Goal: Information Seeking & Learning: Learn about a topic

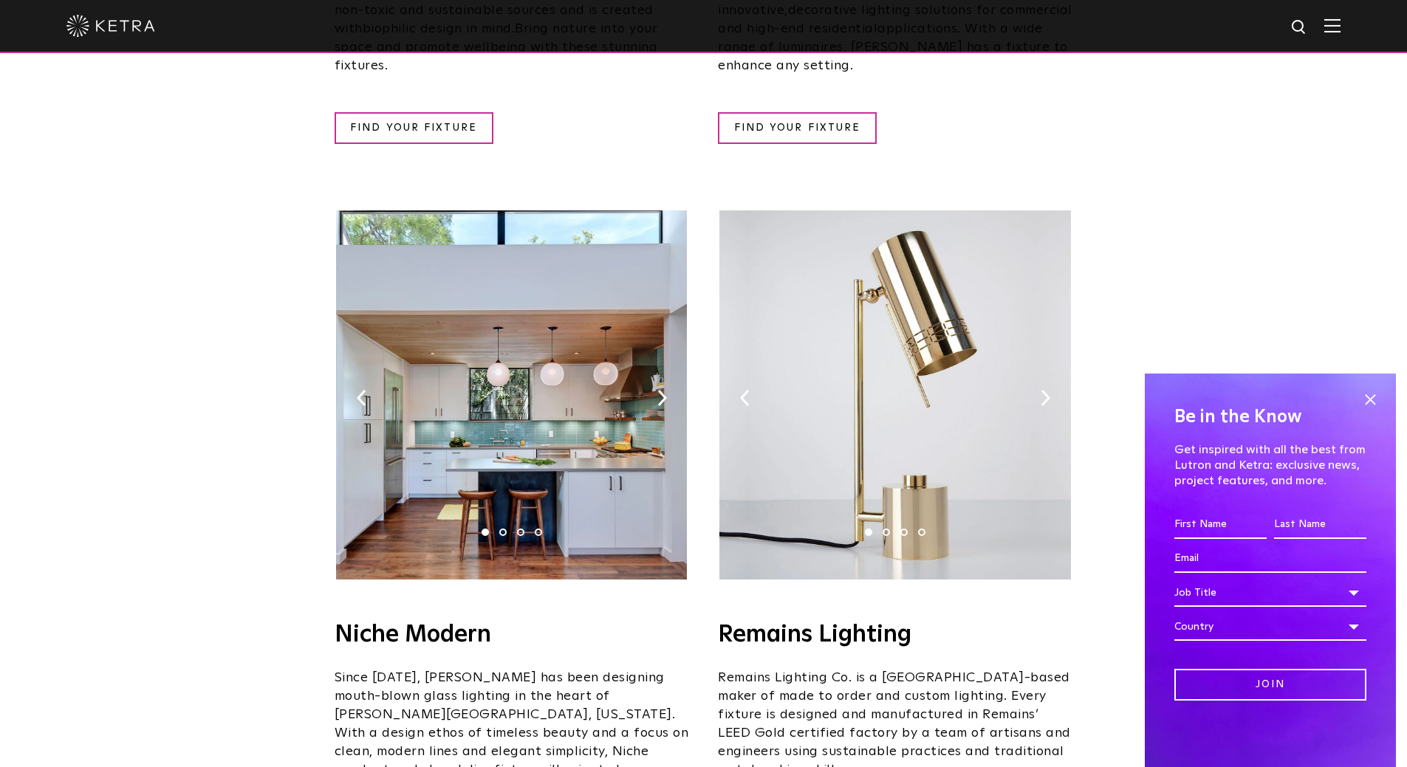
scroll to position [1552, 0]
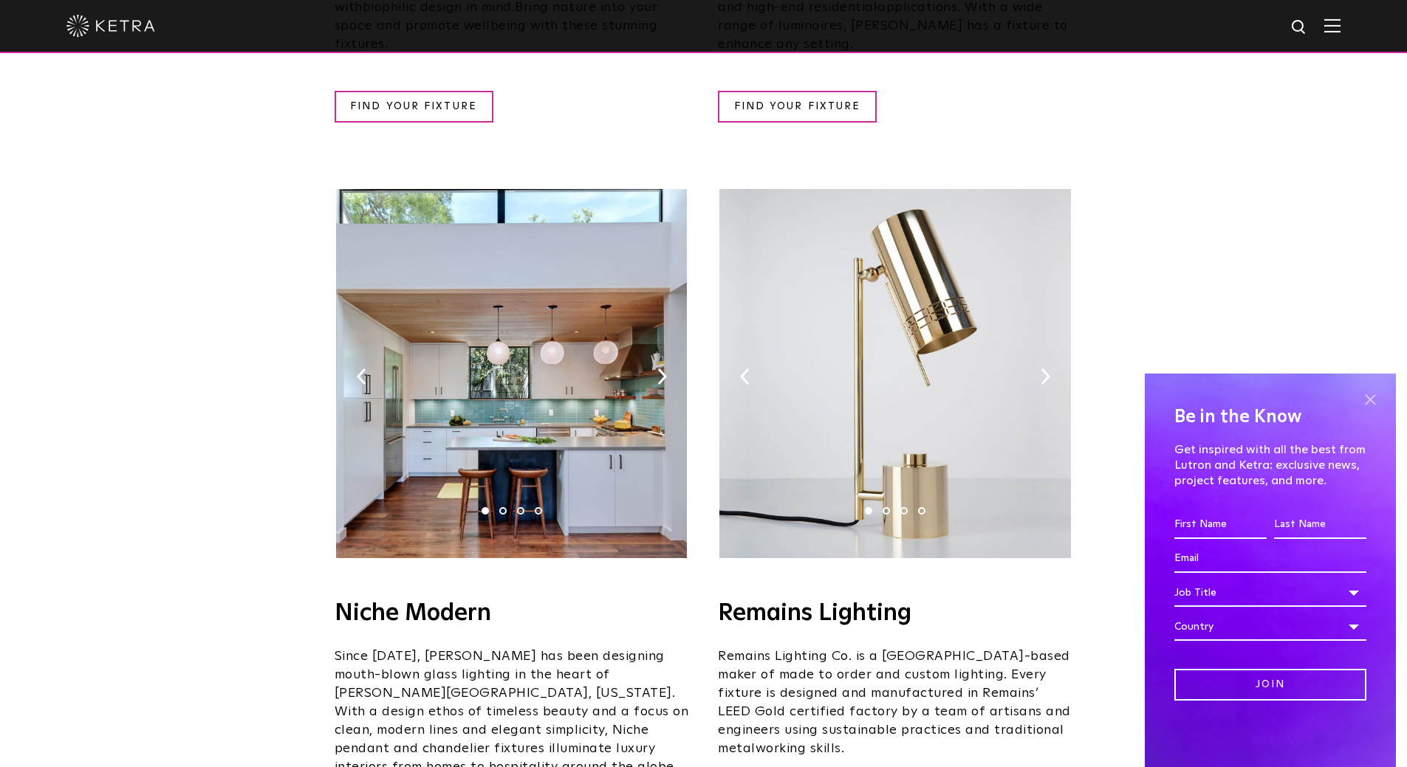
click at [1368, 391] on span at bounding box center [1370, 399] width 22 height 22
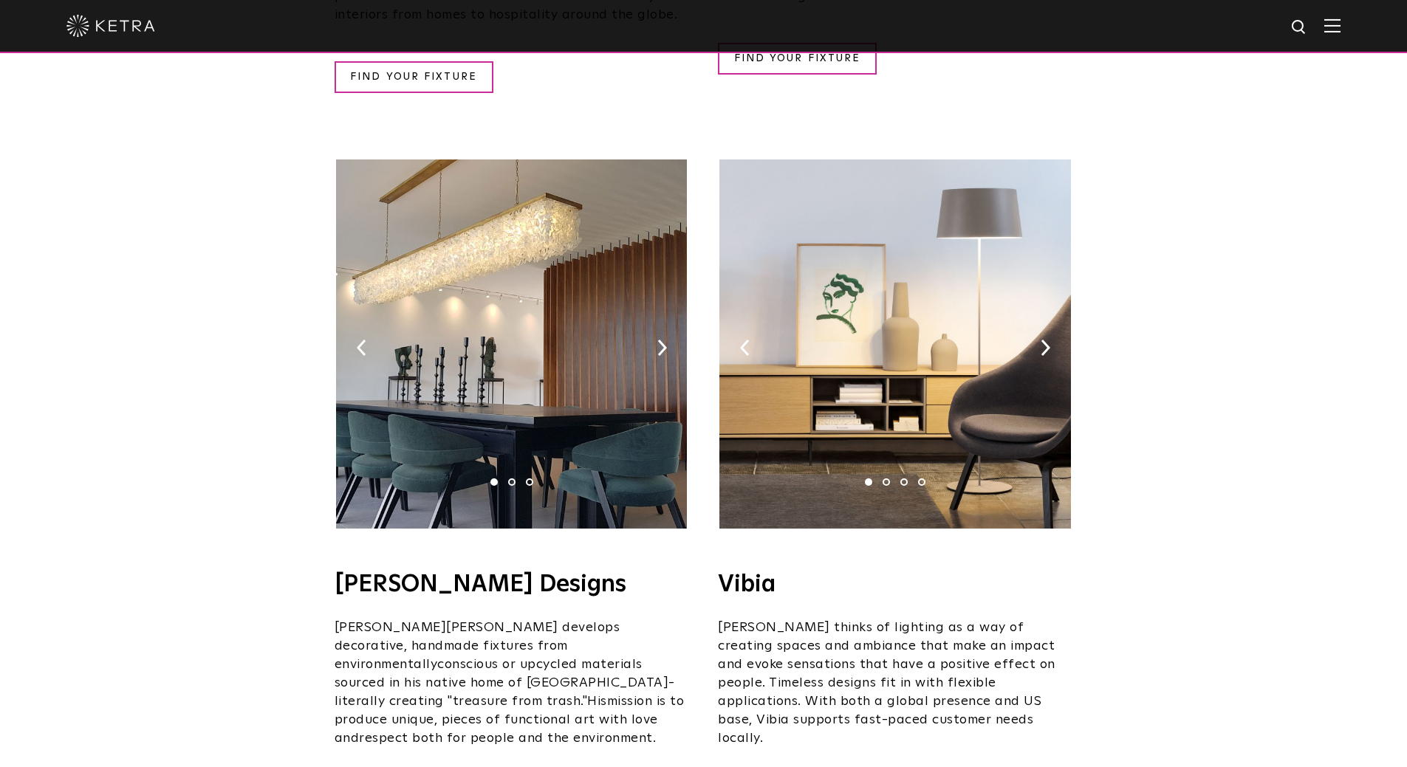
scroll to position [2334, 0]
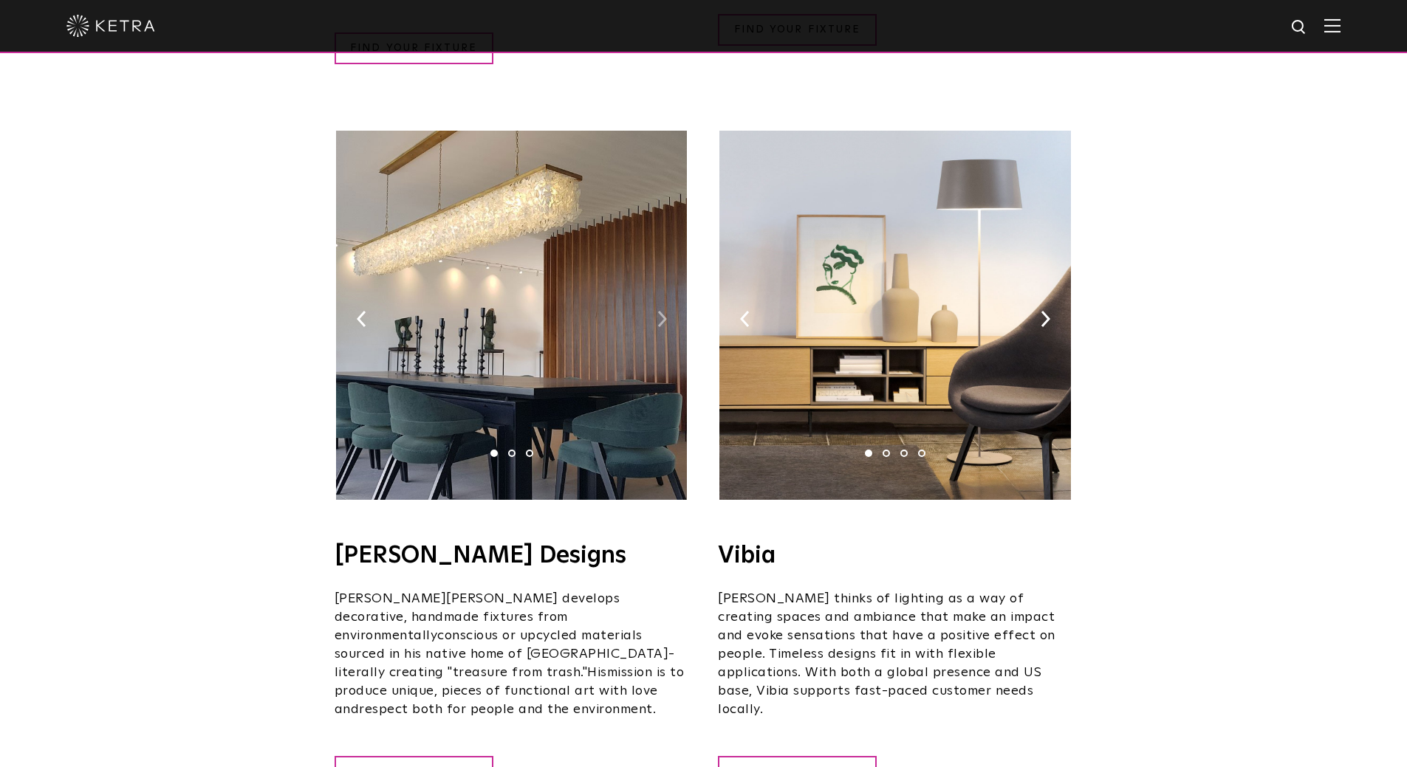
click at [657, 311] on img at bounding box center [662, 319] width 10 height 16
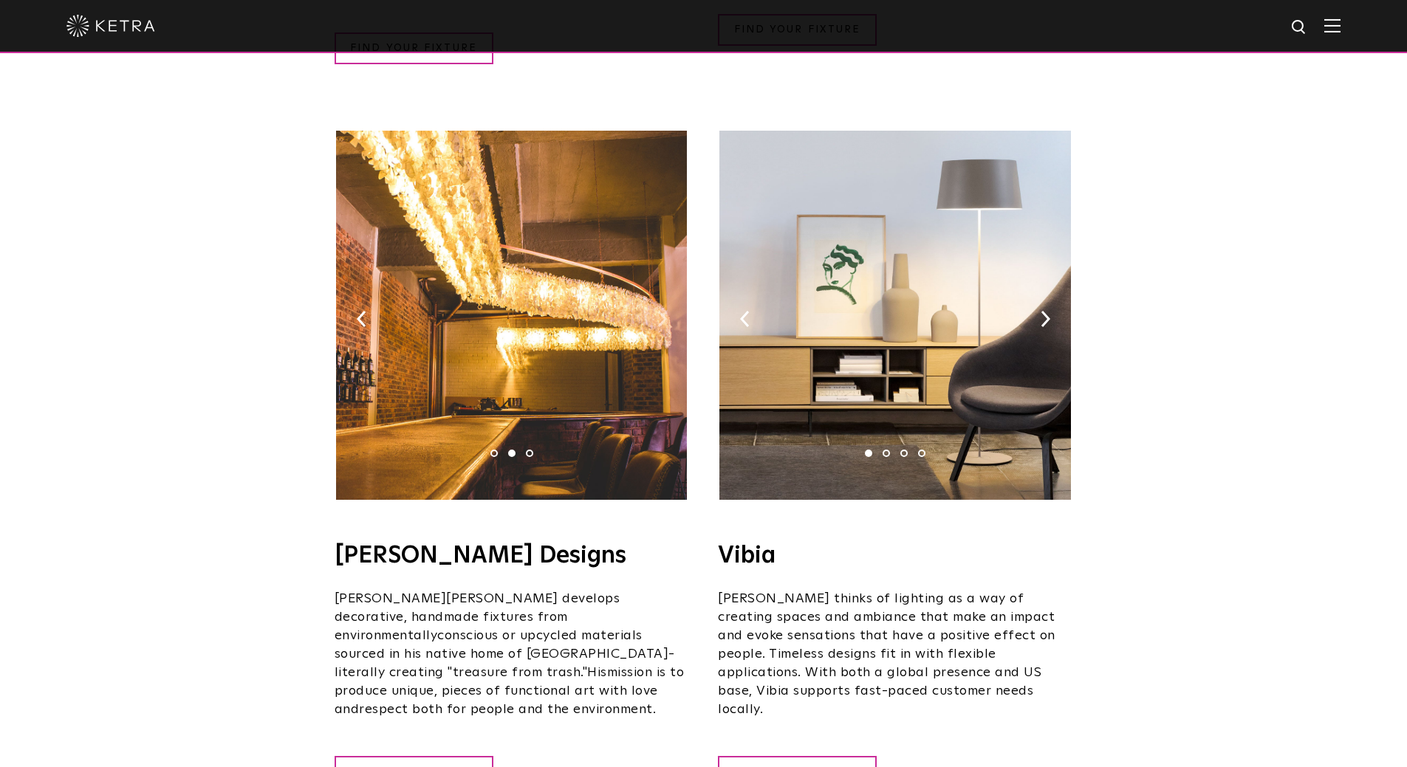
click at [657, 311] on img at bounding box center [662, 319] width 10 height 16
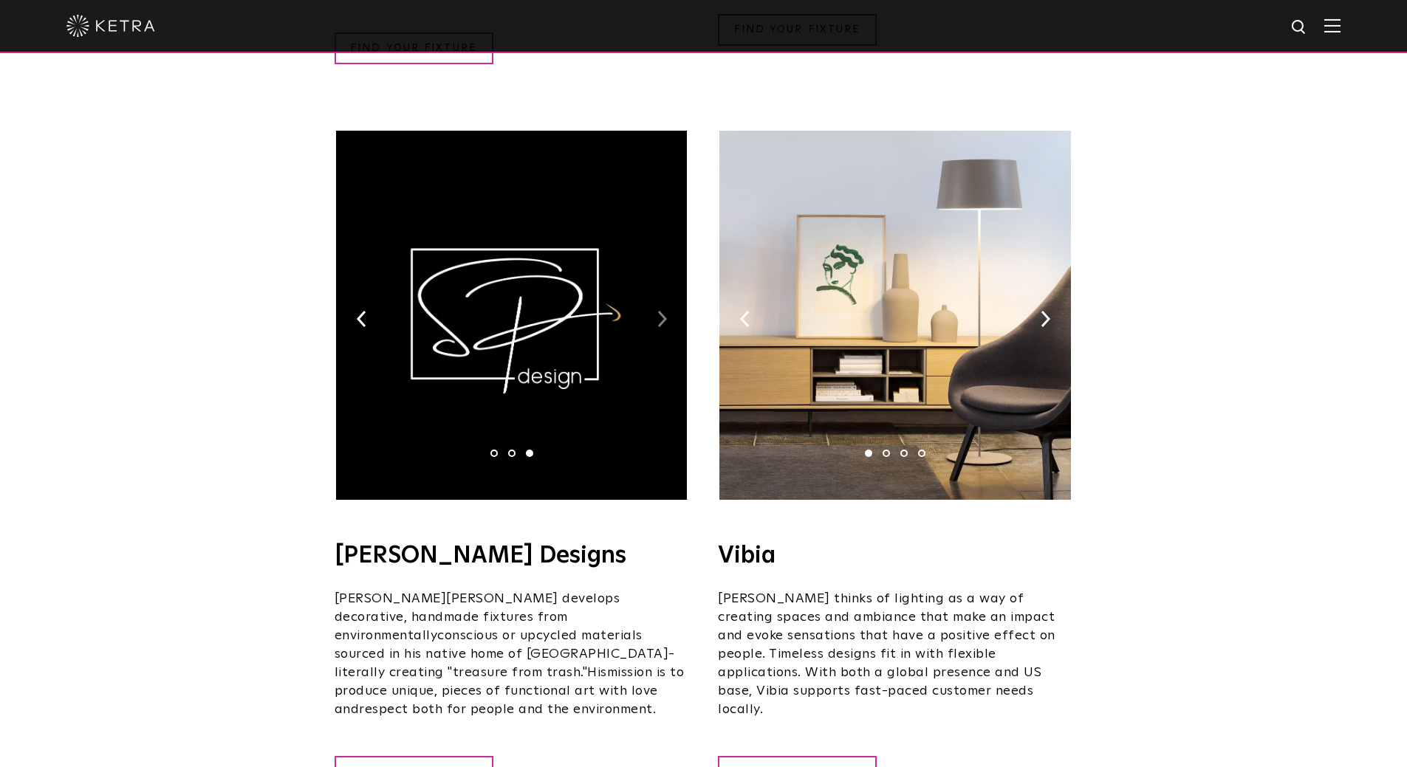
click at [665, 311] on img at bounding box center [662, 319] width 10 height 16
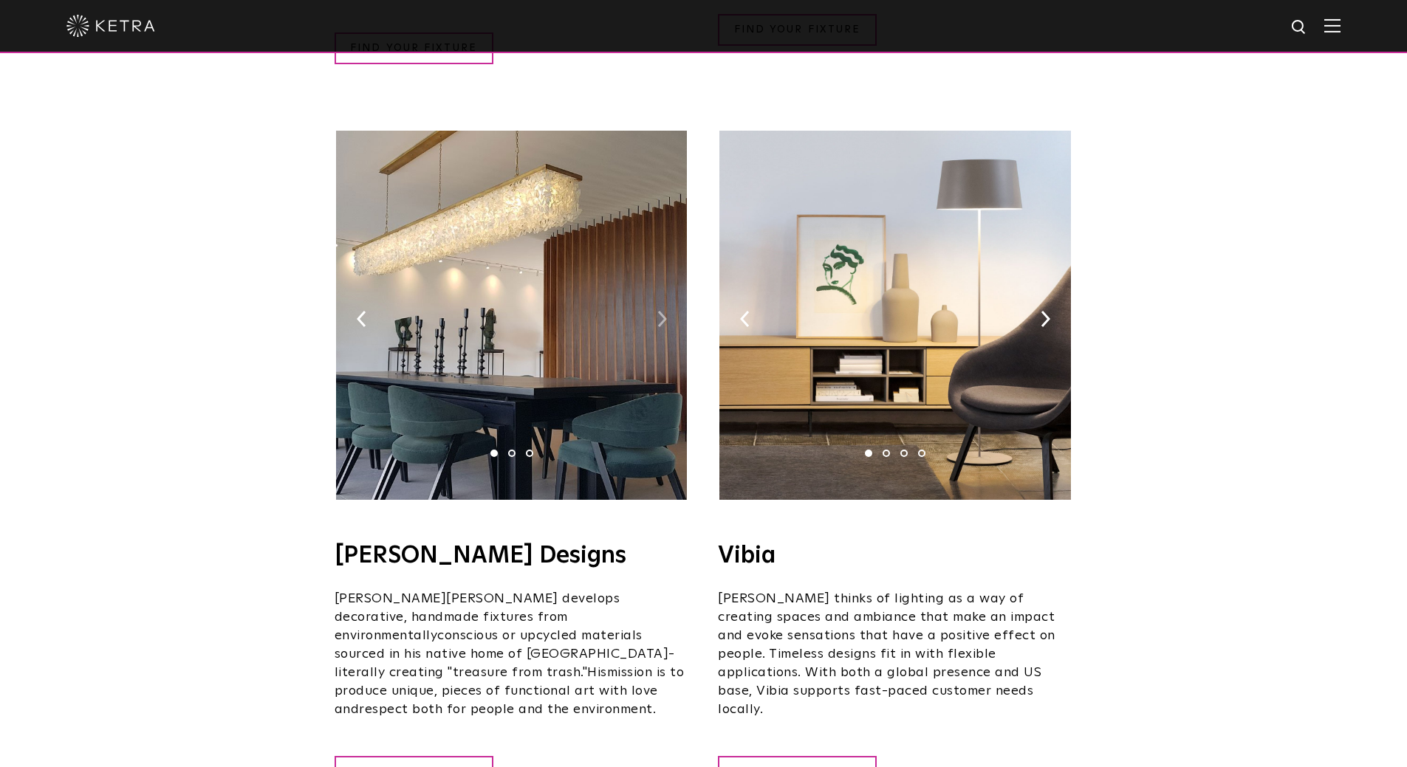
click at [665, 311] on img at bounding box center [662, 319] width 10 height 16
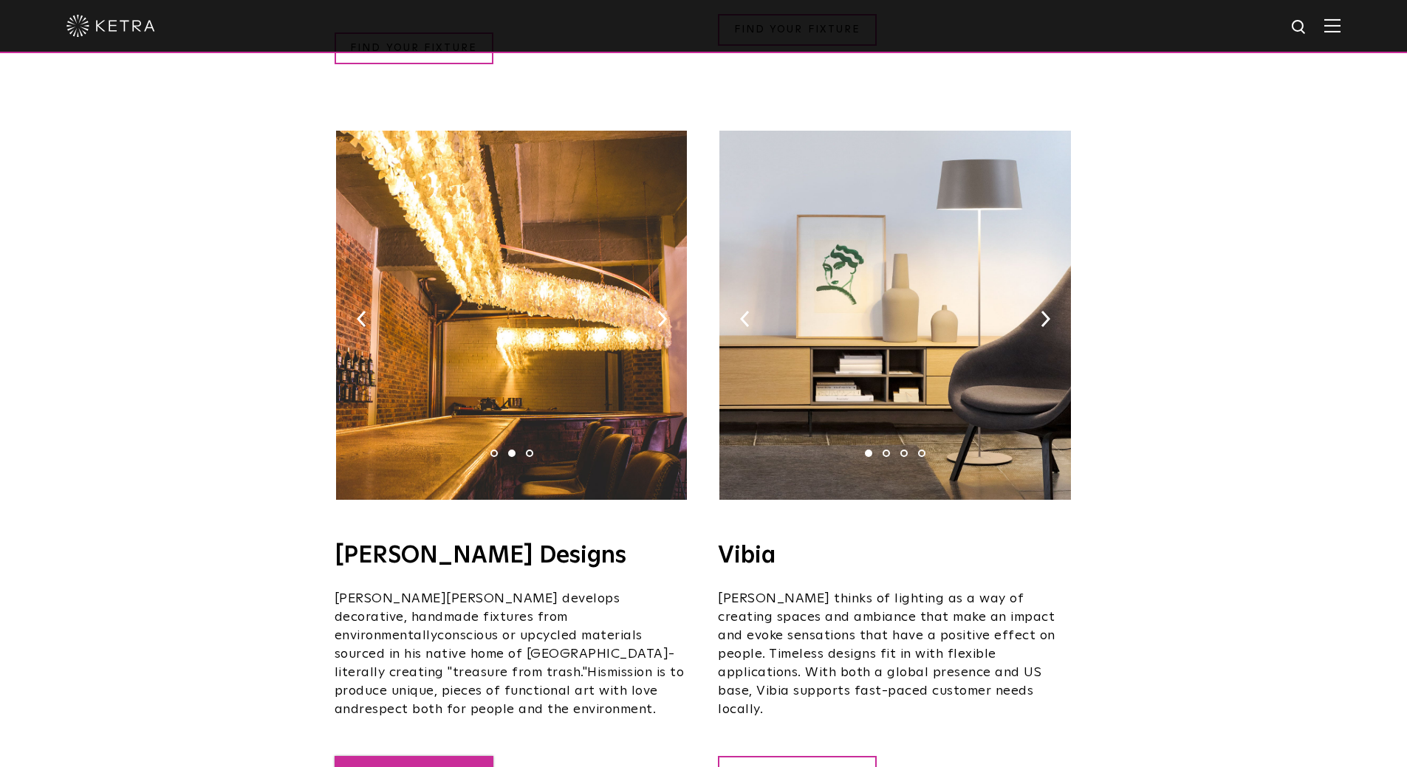
click at [400, 756] on link "FIND YOUR FIXTURE" at bounding box center [414, 772] width 159 height 32
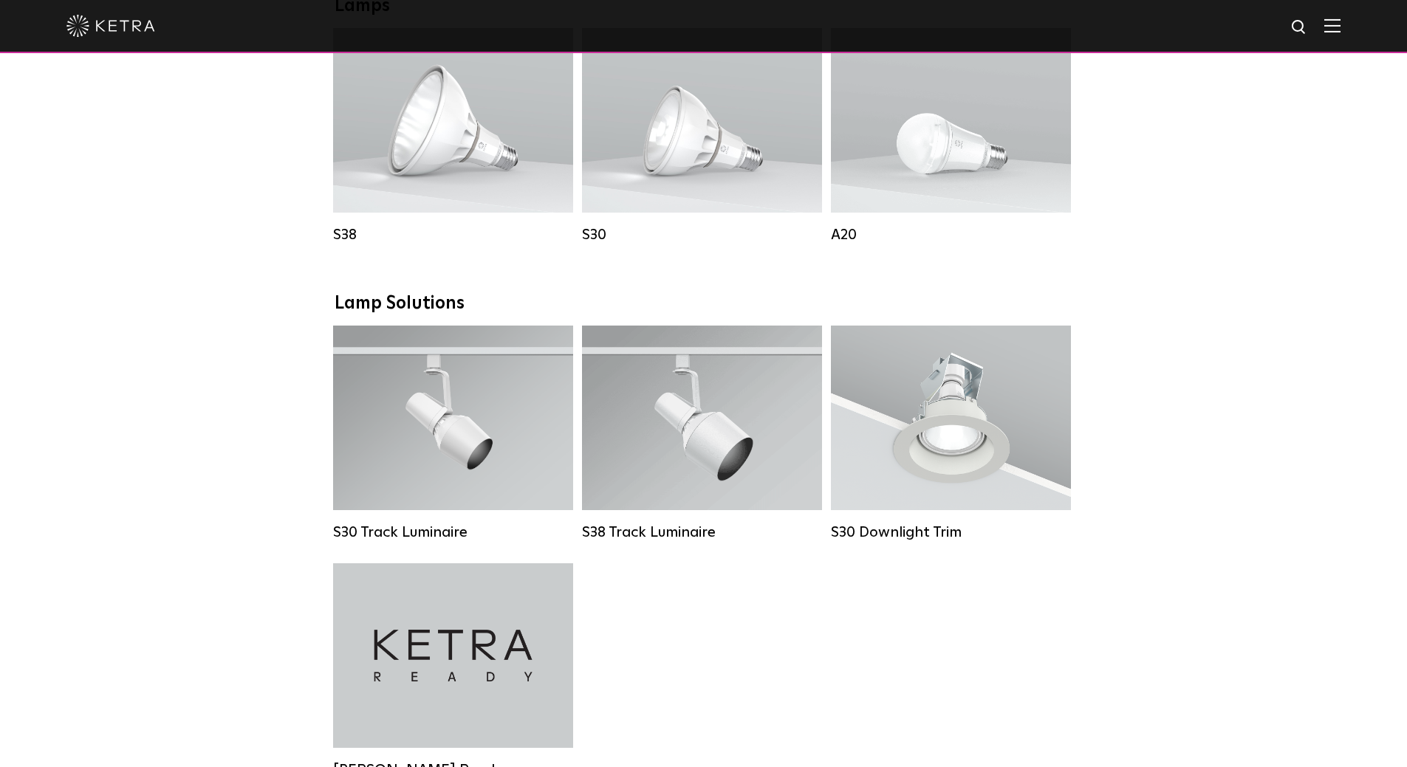
scroll to position [1128, 0]
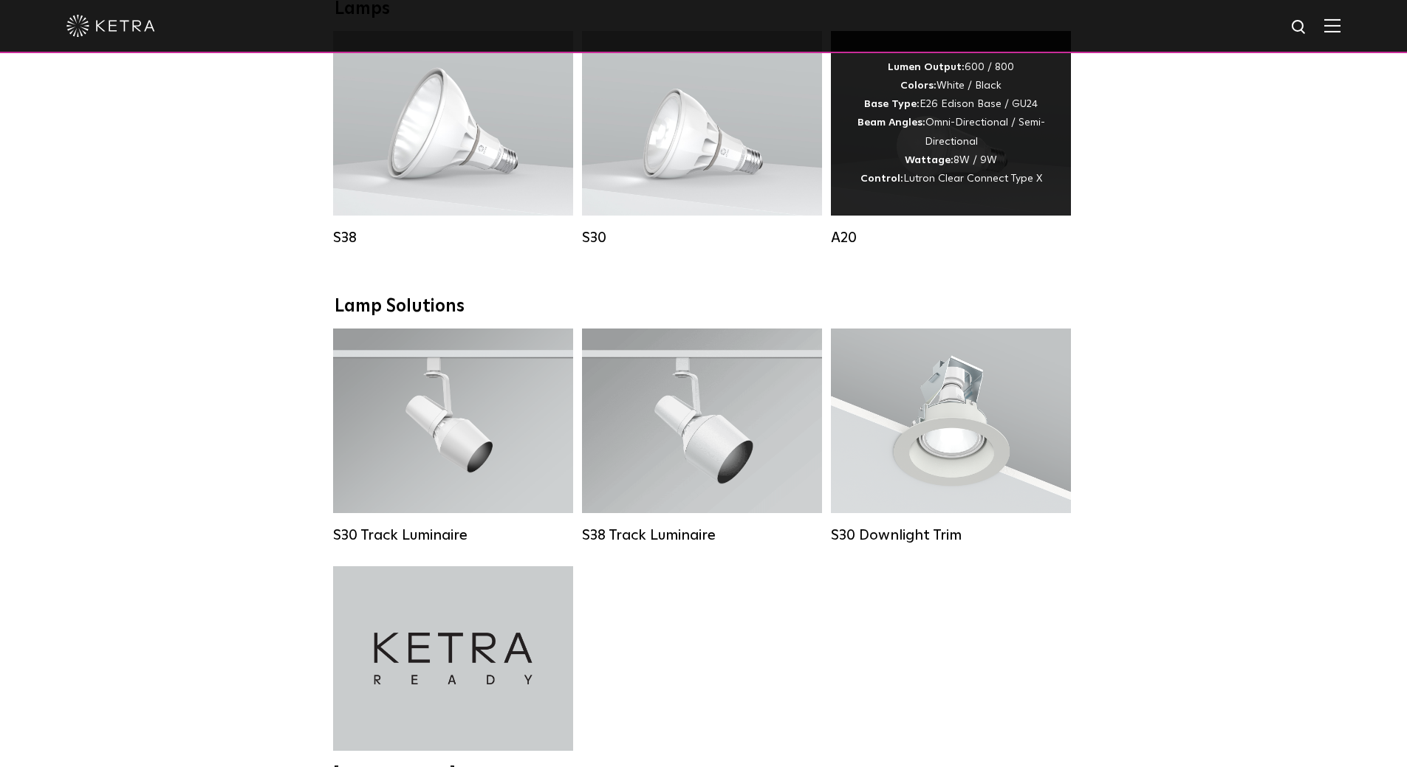
click at [843, 247] on div "A20" at bounding box center [951, 238] width 240 height 18
